Goal: Check status: Check status

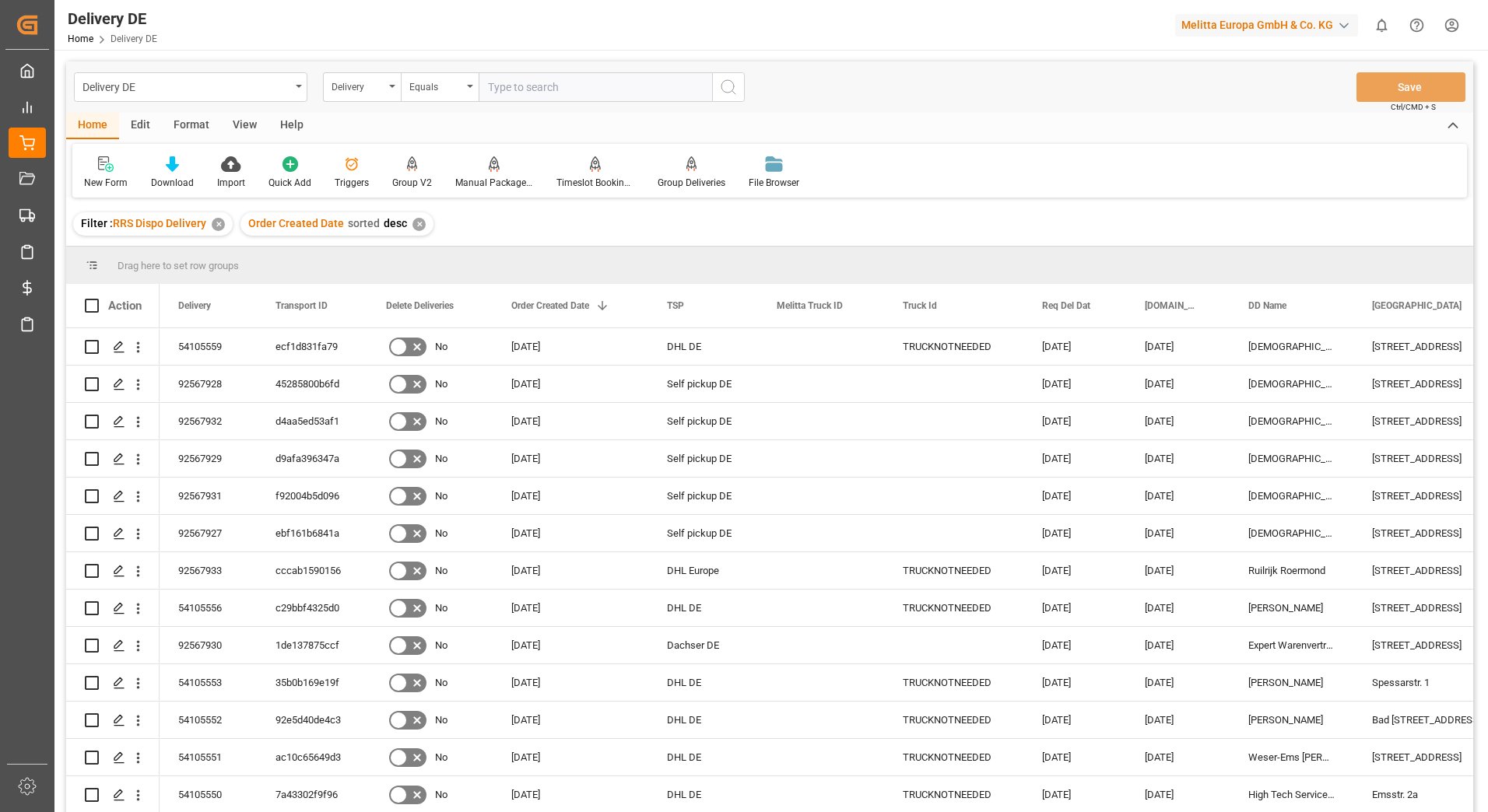
click at [558, 94] on input "text" at bounding box center [595, 88] width 233 height 30
type input "92565391"
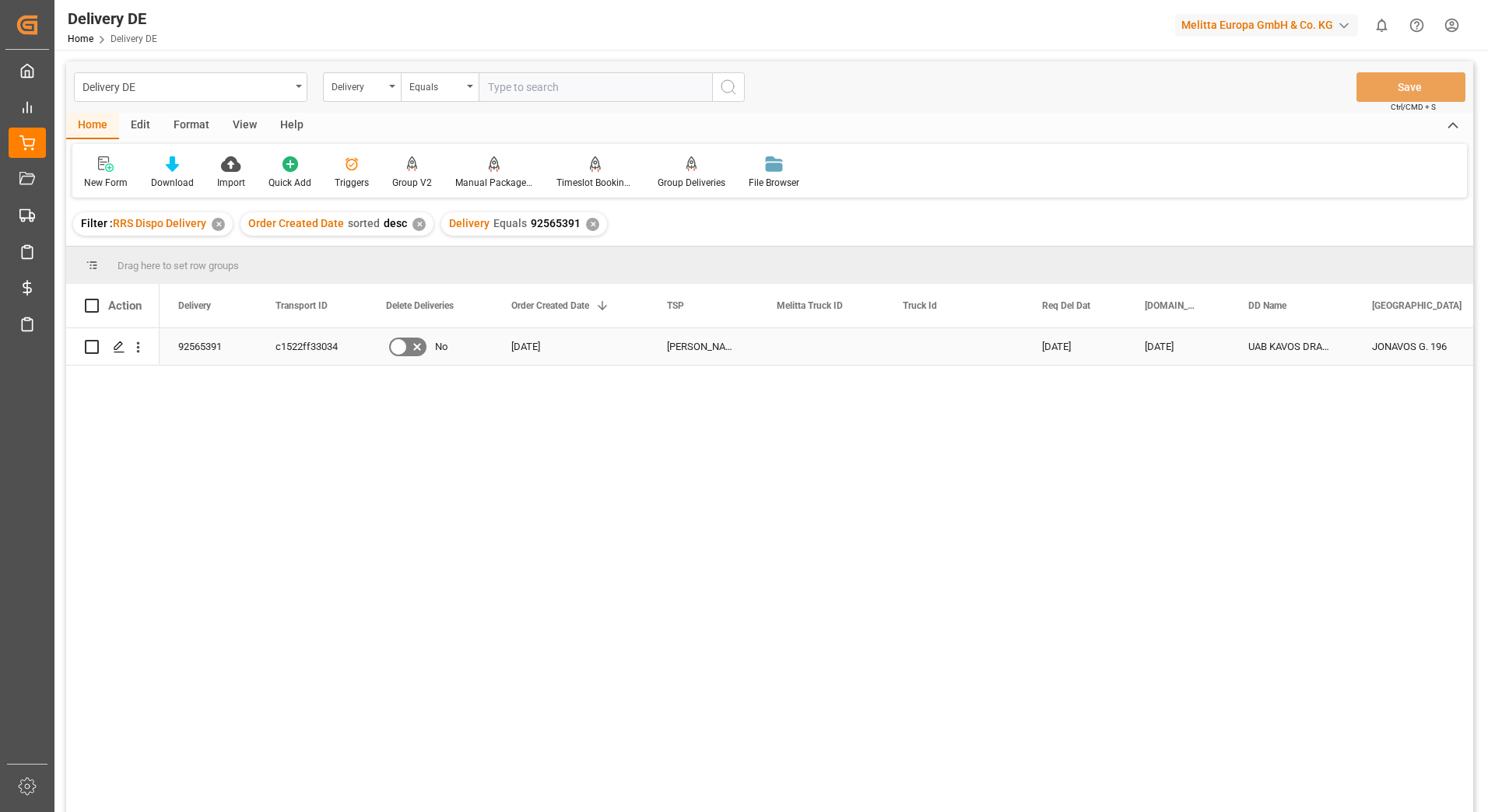
click at [1103, 346] on div "[DATE]" at bounding box center [1074, 346] width 103 height 37
click at [589, 228] on div "✕" at bounding box center [592, 224] width 13 height 13
